Goal: Information Seeking & Learning: Compare options

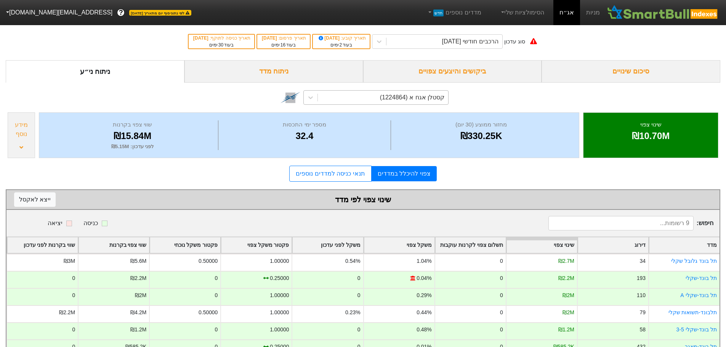
click at [435, 98] on div "קסטלן אגח א (1224864)" at bounding box center [412, 97] width 64 height 9
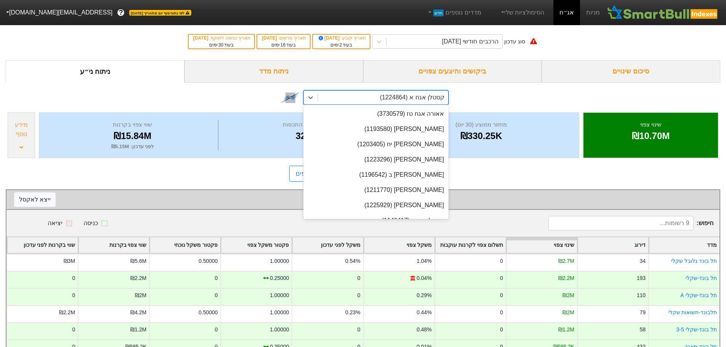
scroll to position [12699, 0]
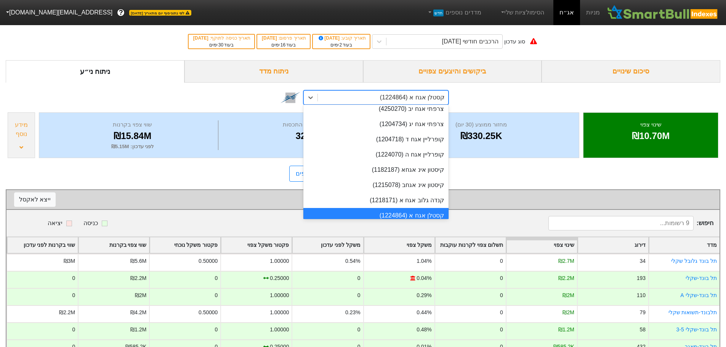
type input "מז"
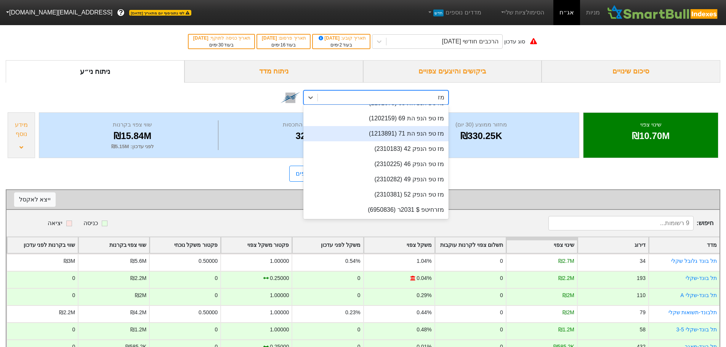
click at [401, 136] on div "מז טפ הנפ הת 71 (1213891)" at bounding box center [375, 133] width 145 height 15
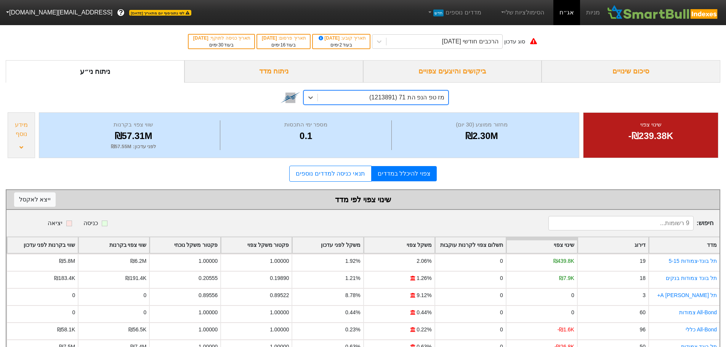
click at [414, 101] on div "מז טפ הנפ הת 71 (1213891)" at bounding box center [406, 97] width 75 height 9
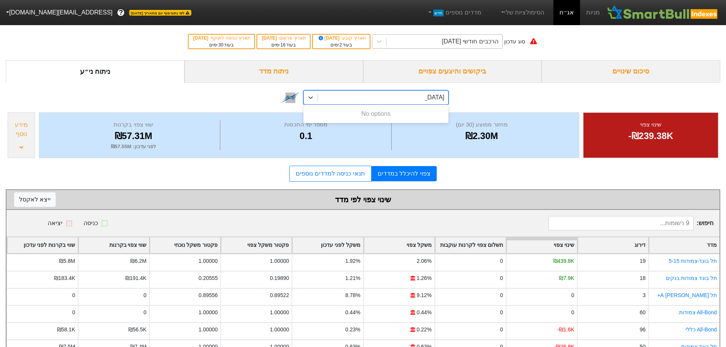
type input "[GEOGRAPHIC_DATA]"
click at [438, 45] on div "הרכבים חודשי [DATE]" at bounding box center [445, 42] width 116 height 14
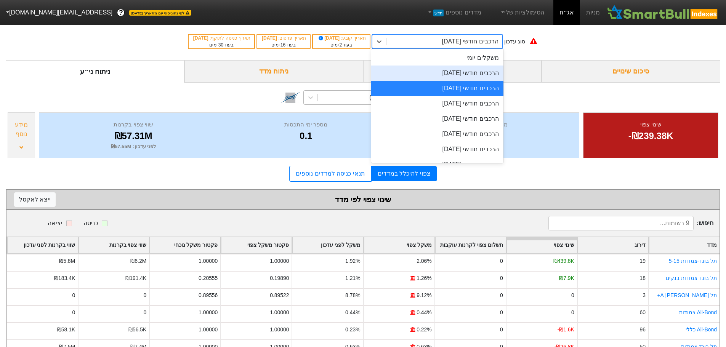
click at [443, 79] on div "הרכבים חודשי [DATE]" at bounding box center [437, 73] width 132 height 15
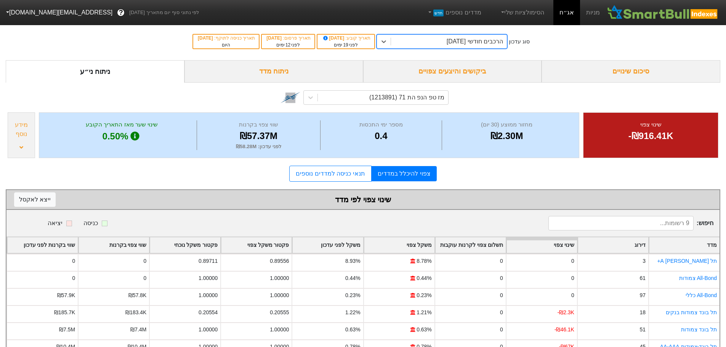
click at [451, 74] on div "ביקושים והיצעים צפויים" at bounding box center [452, 71] width 179 height 22
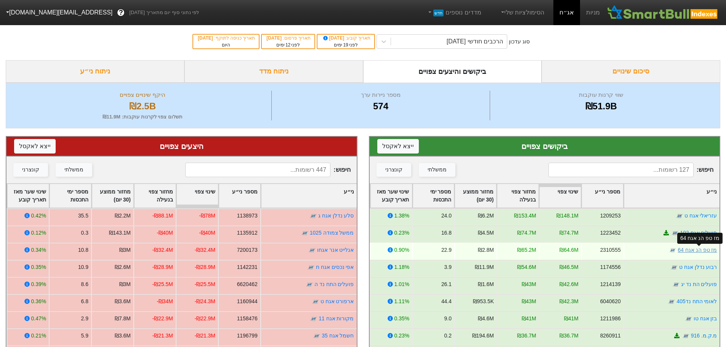
click at [704, 250] on link "מז טפ הנ אגח 64" at bounding box center [697, 250] width 39 height 6
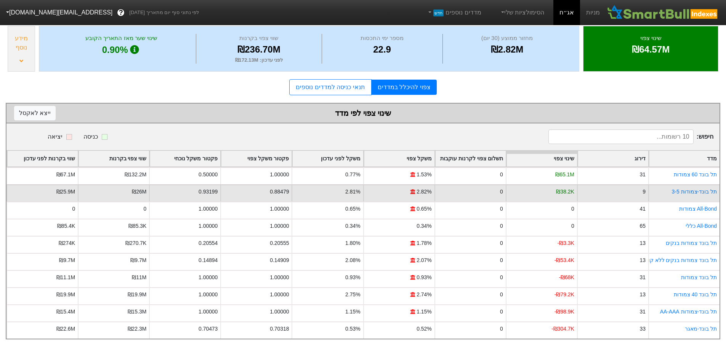
scroll to position [54, 0]
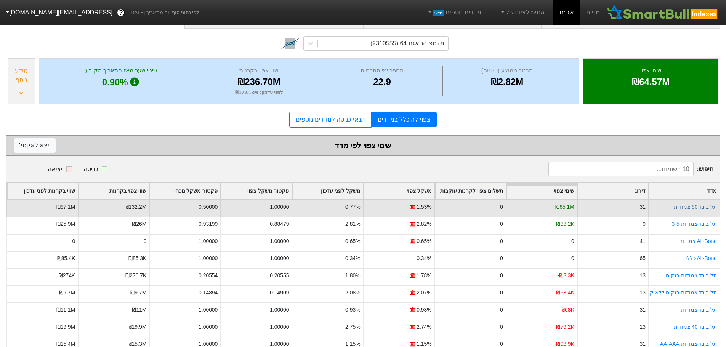
click at [694, 206] on link "תל בונד 60 צמודות" at bounding box center [695, 207] width 43 height 6
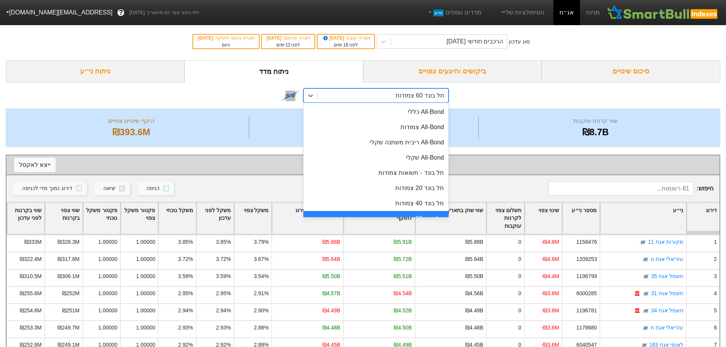
click at [431, 93] on div "תל בונד 60 צמודות" at bounding box center [420, 95] width 49 height 9
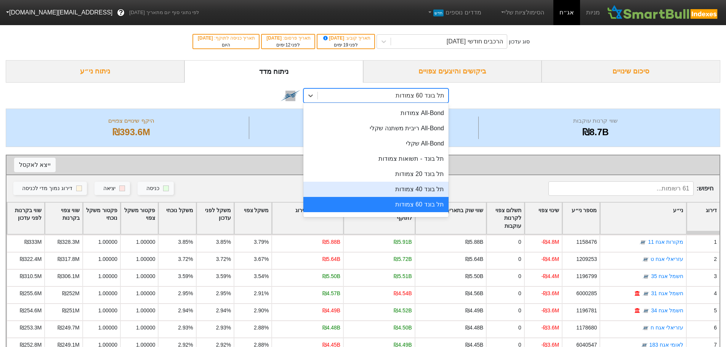
click at [391, 189] on div "תל בונד 40 צמודות" at bounding box center [375, 189] width 145 height 15
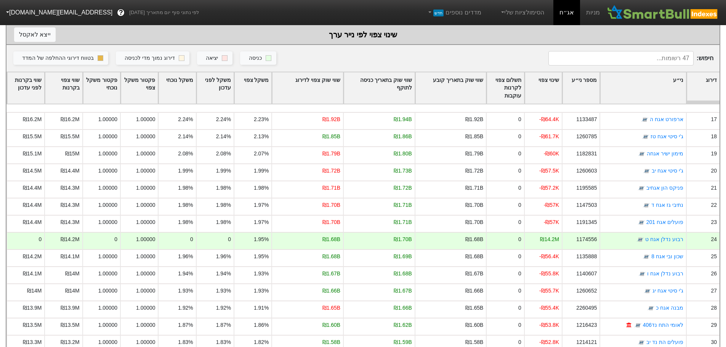
scroll to position [305, 0]
